Goal: Task Accomplishment & Management: Complete application form

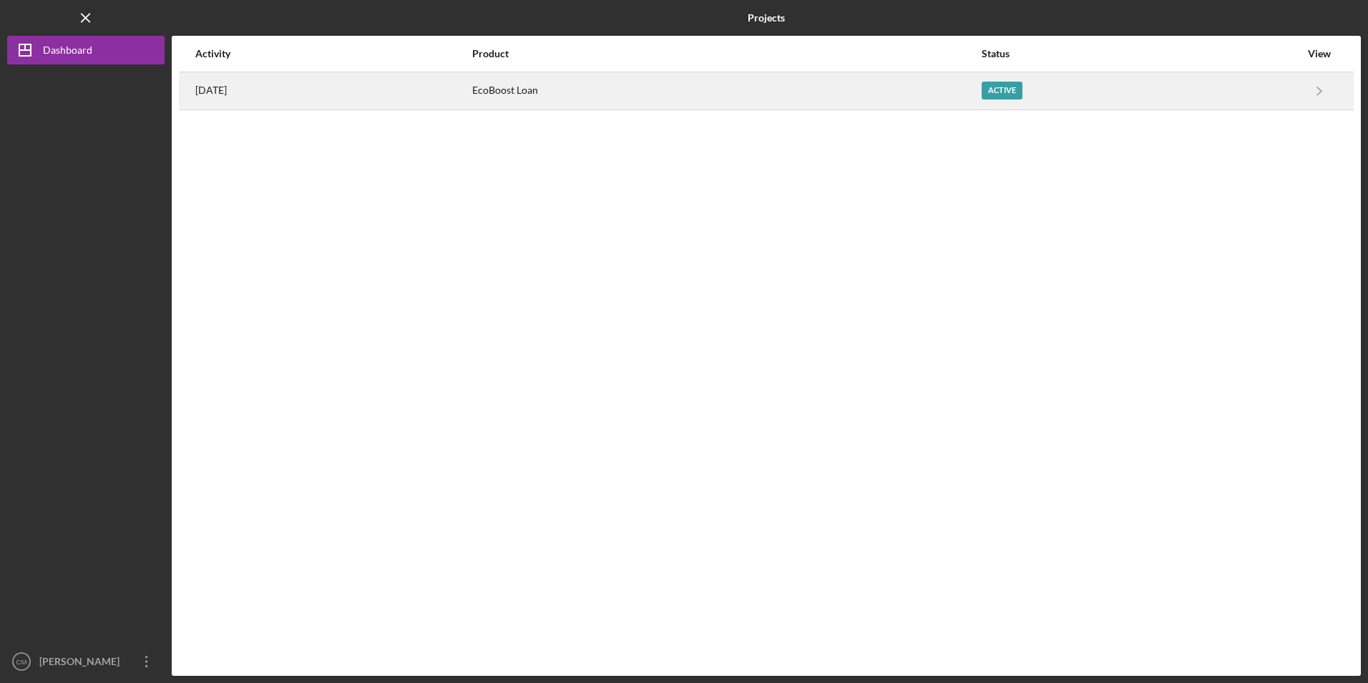
click at [561, 106] on div "EcoBoost Loan" at bounding box center [726, 91] width 508 height 36
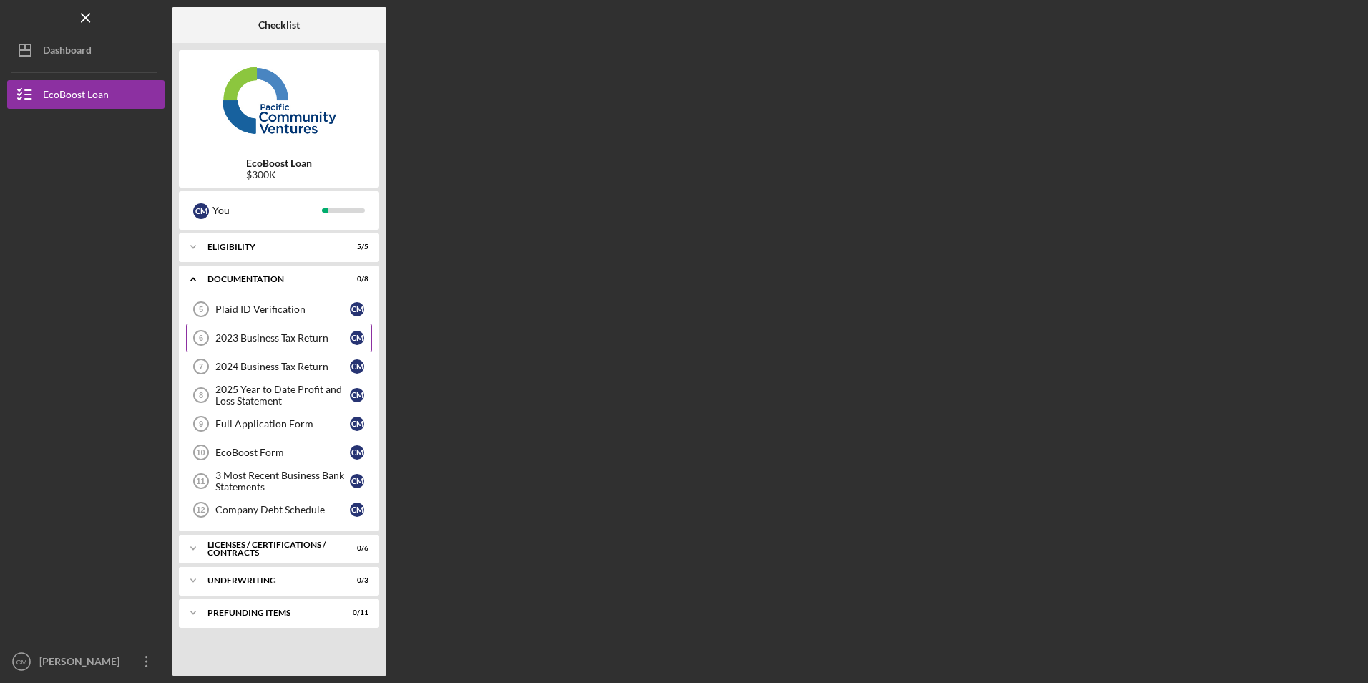
click at [281, 346] on link "2023 Business Tax Return 6 2023 Business Tax Return C M" at bounding box center [279, 337] width 186 height 29
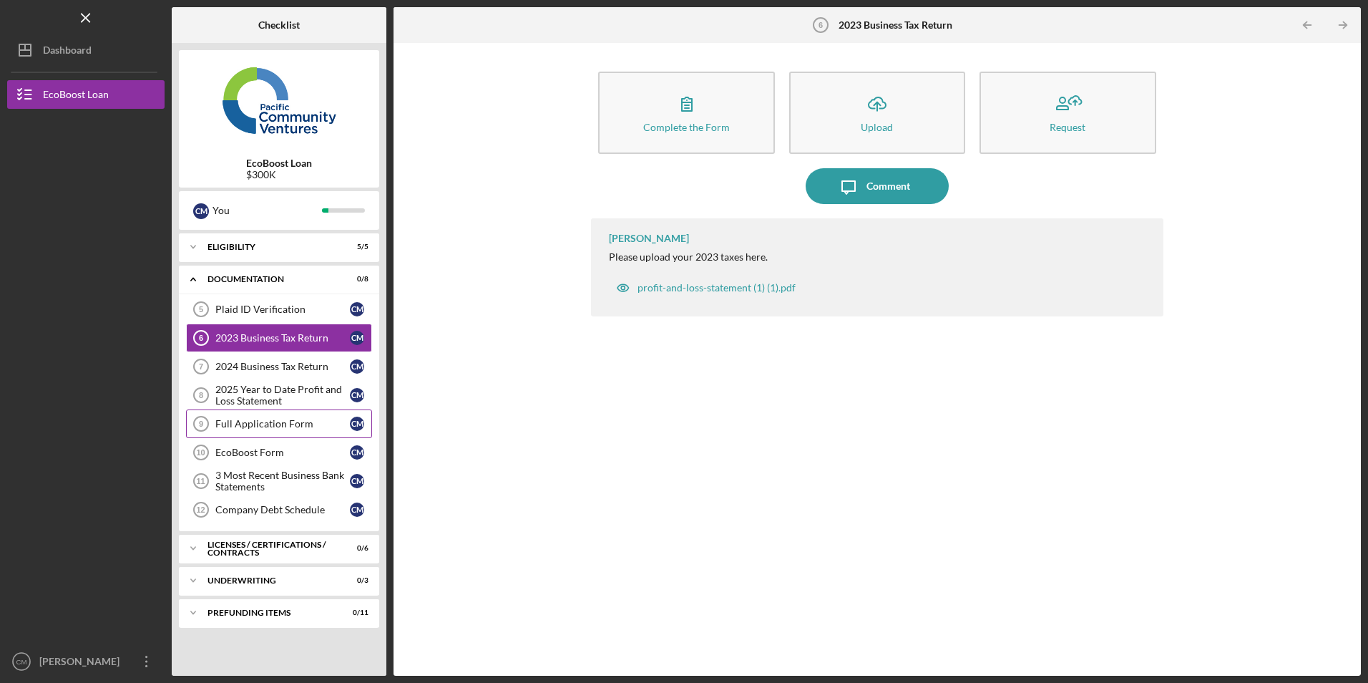
click at [274, 428] on div "Full Application Form" at bounding box center [282, 423] width 135 height 11
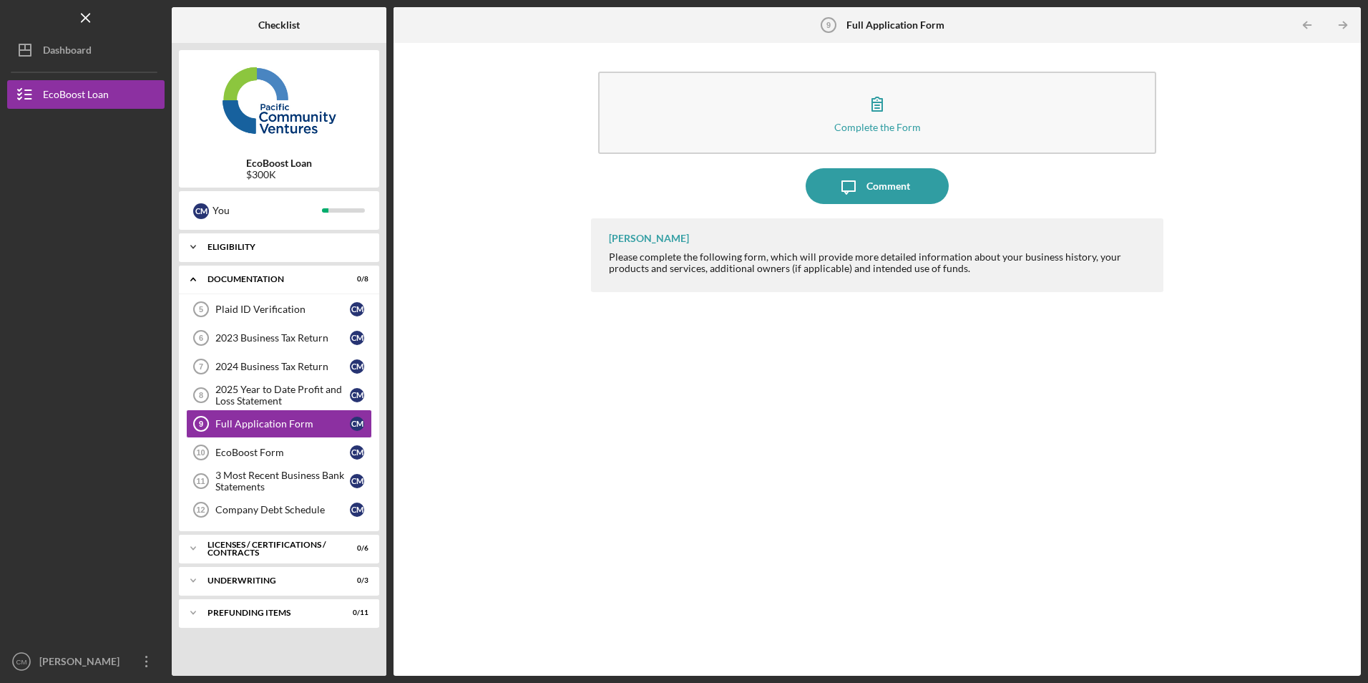
click at [192, 245] on icon "Icon/Expander" at bounding box center [193, 247] width 29 height 29
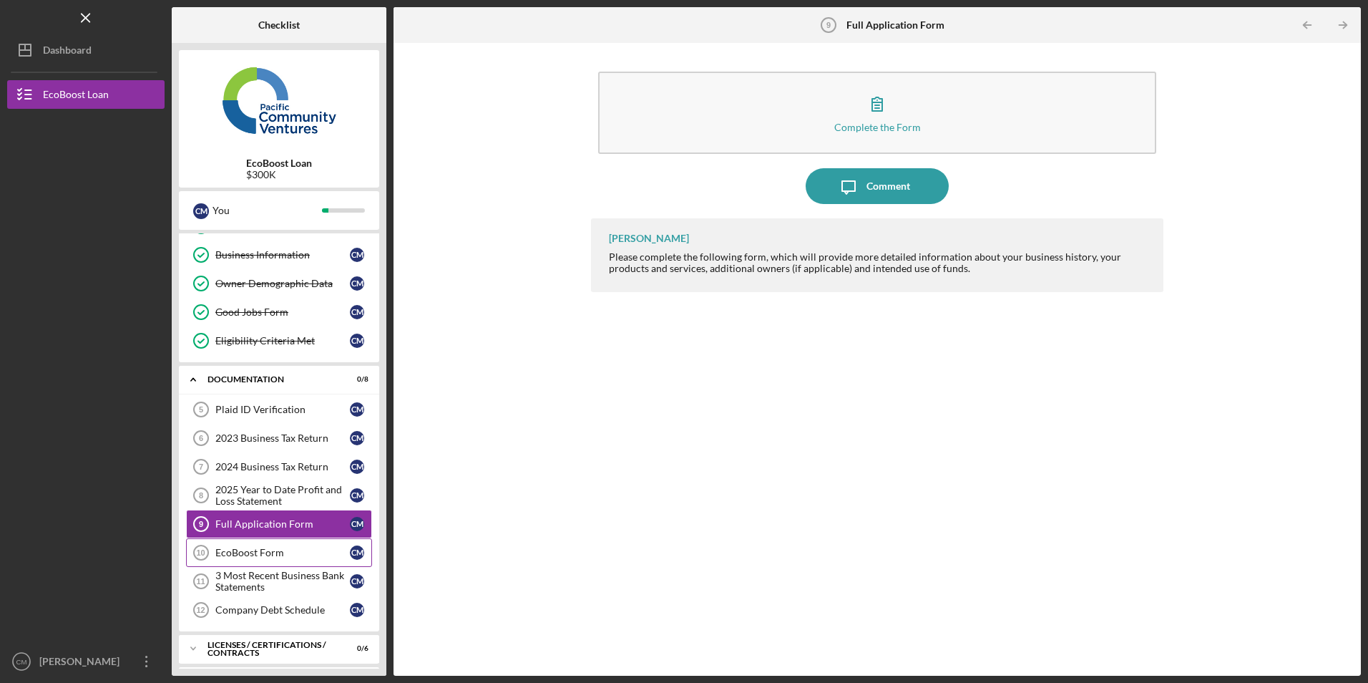
scroll to position [117, 0]
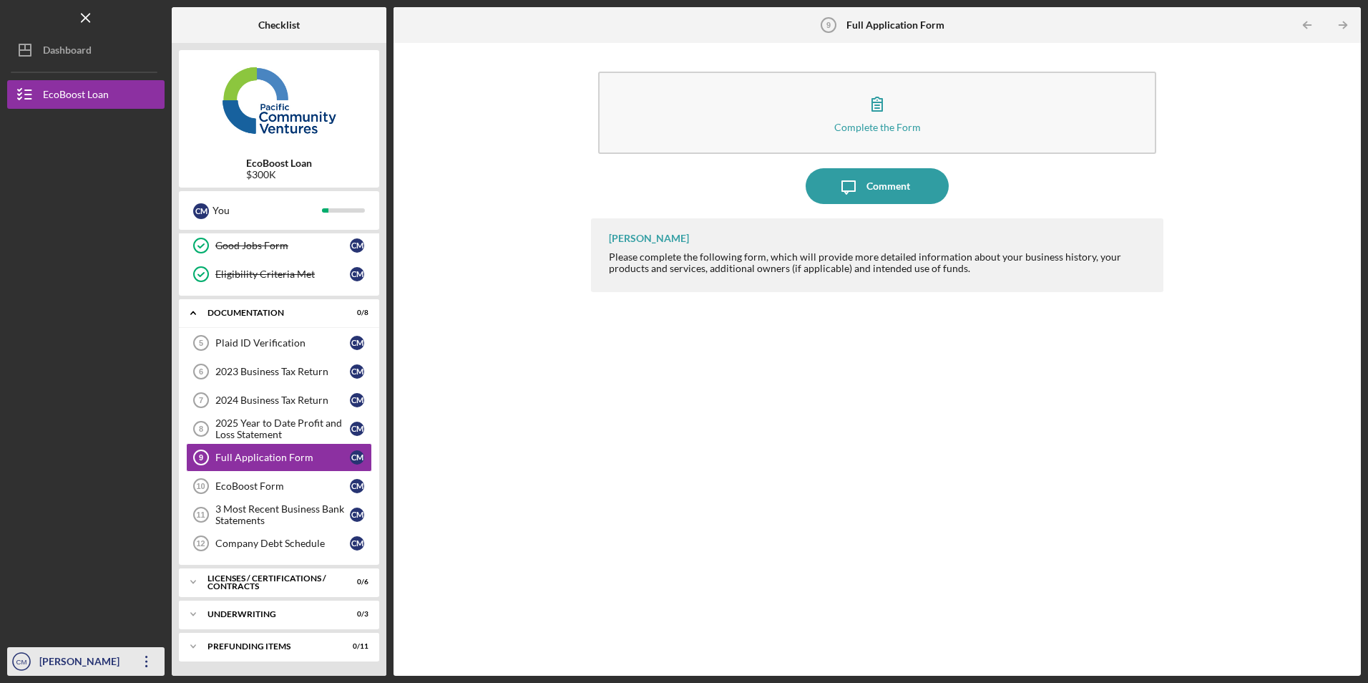
click at [142, 661] on icon "Icon/Overflow" at bounding box center [147, 661] width 36 height 36
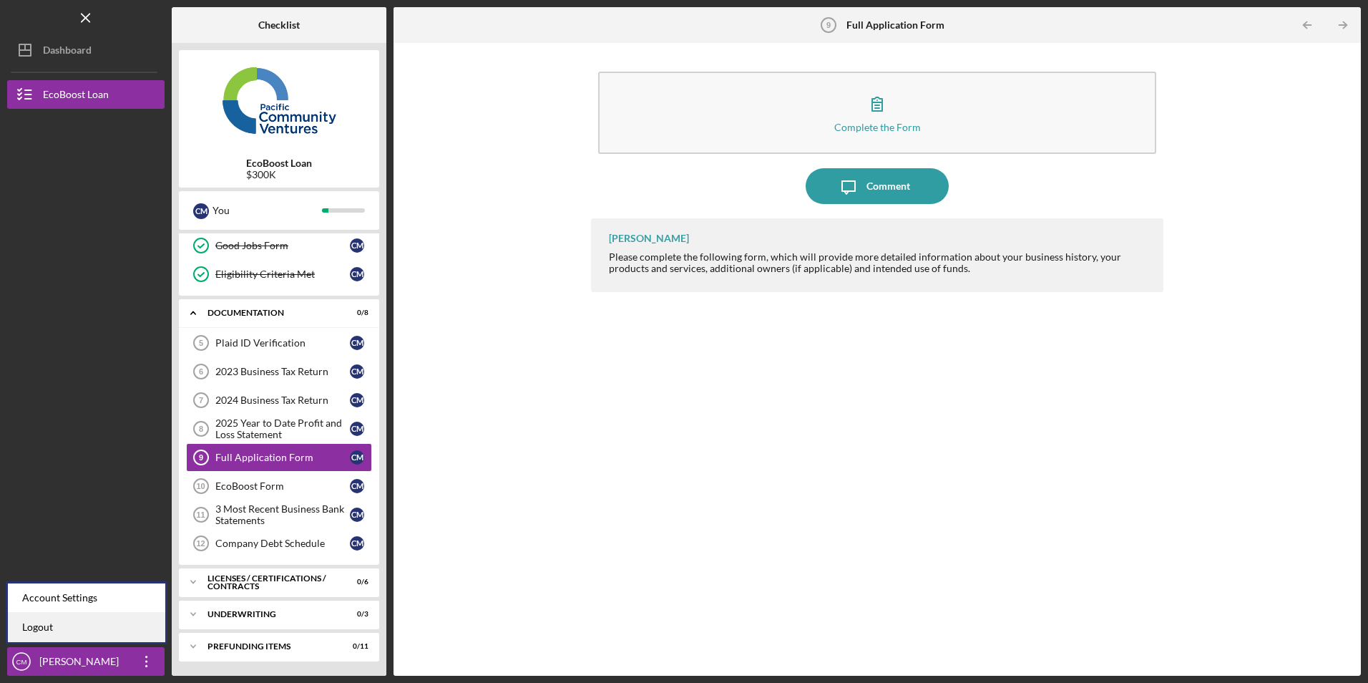
click at [130, 640] on link "Logout" at bounding box center [86, 627] width 157 height 29
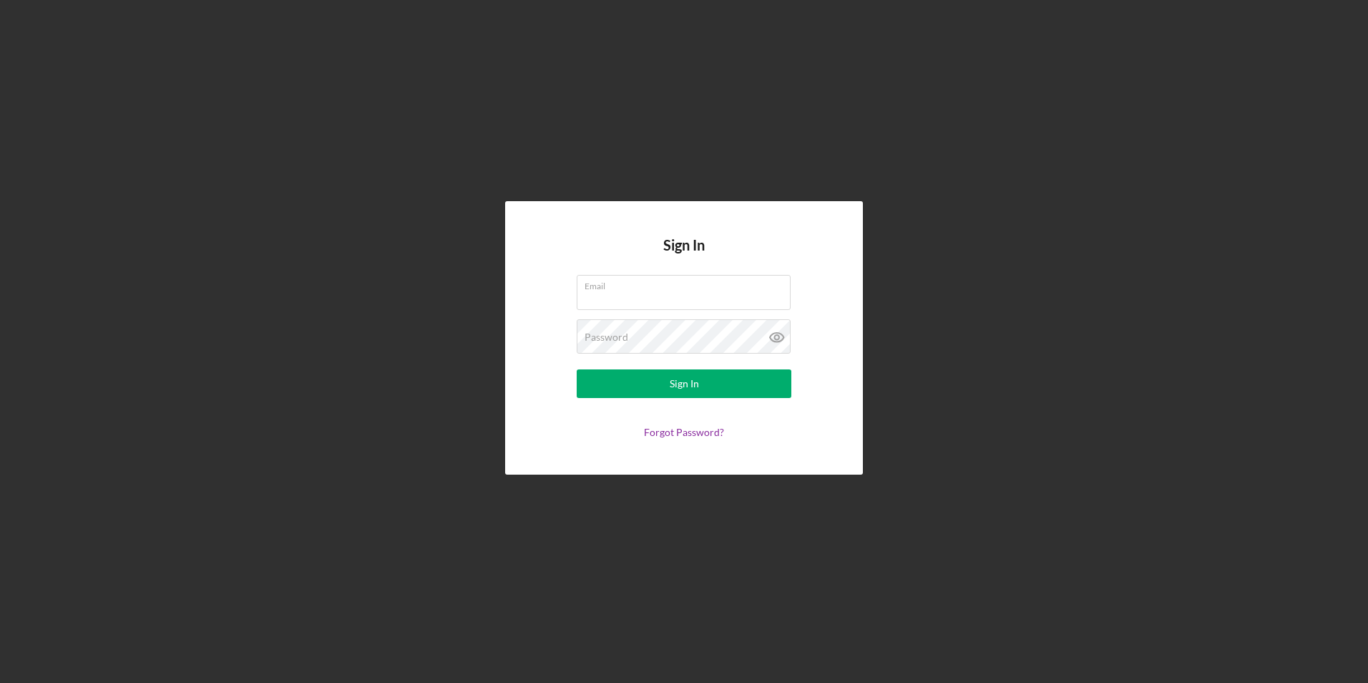
type input "[EMAIL_ADDRESS][DOMAIN_NAME]"
